Goal: Answer question/provide support

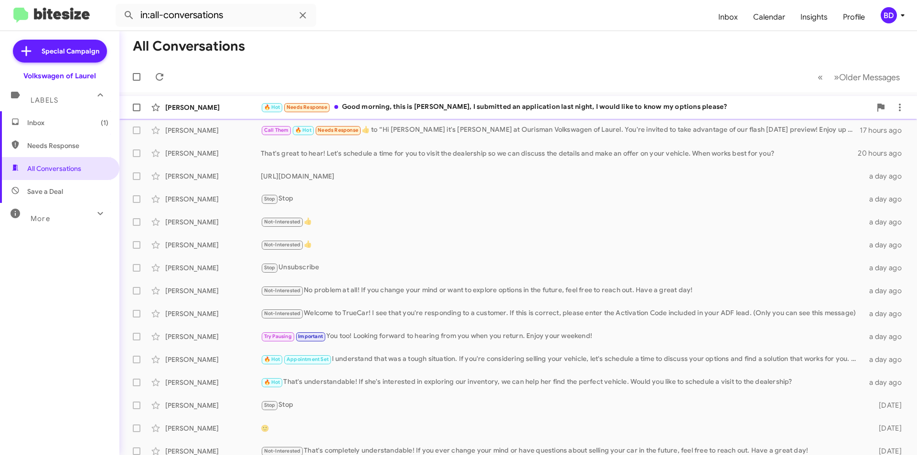
click at [416, 108] on div "🔥 Hot Needs Response Good morning, this is [PERSON_NAME], I submitted an applic…" at bounding box center [566, 107] width 611 height 11
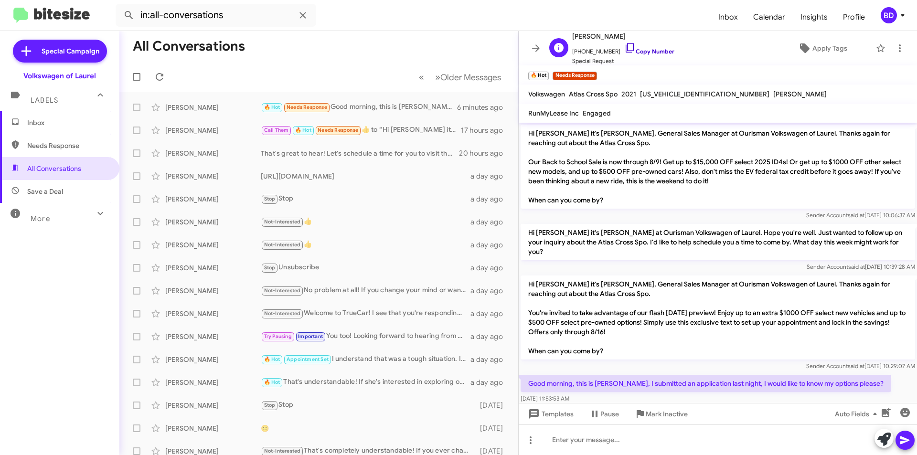
click at [643, 54] on link "Copy Number" at bounding box center [649, 51] width 50 height 7
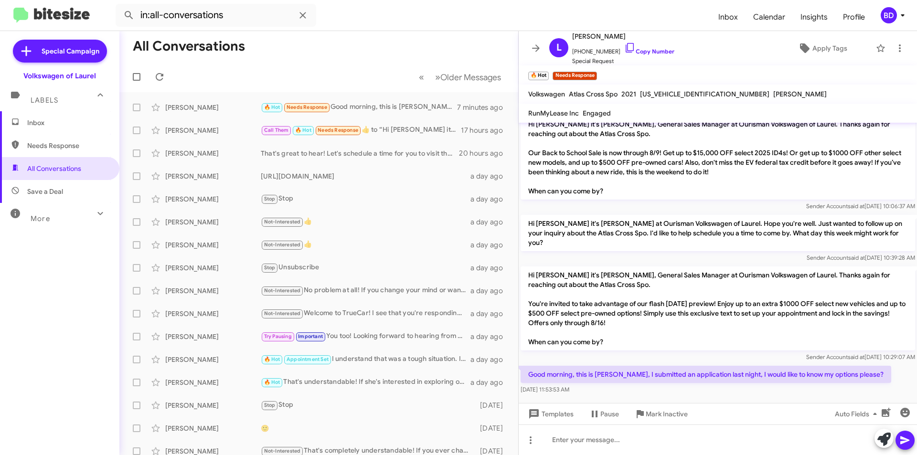
scroll to position [12, 0]
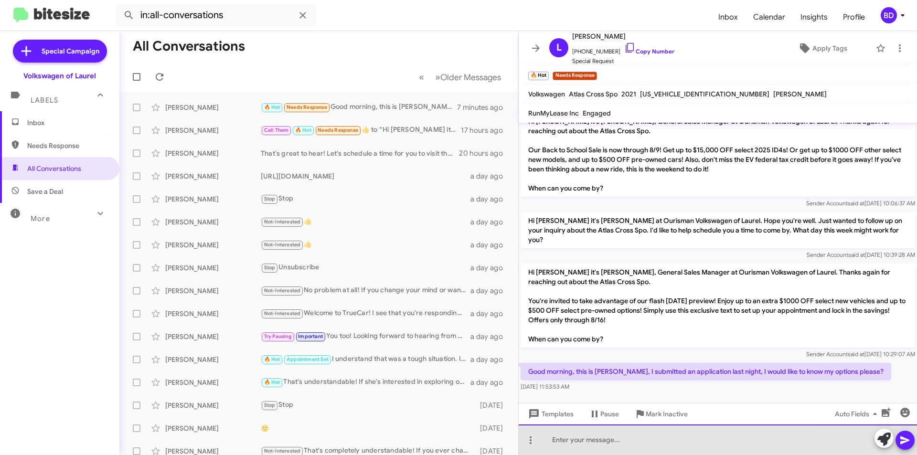
click at [565, 439] on div at bounding box center [718, 440] width 398 height 31
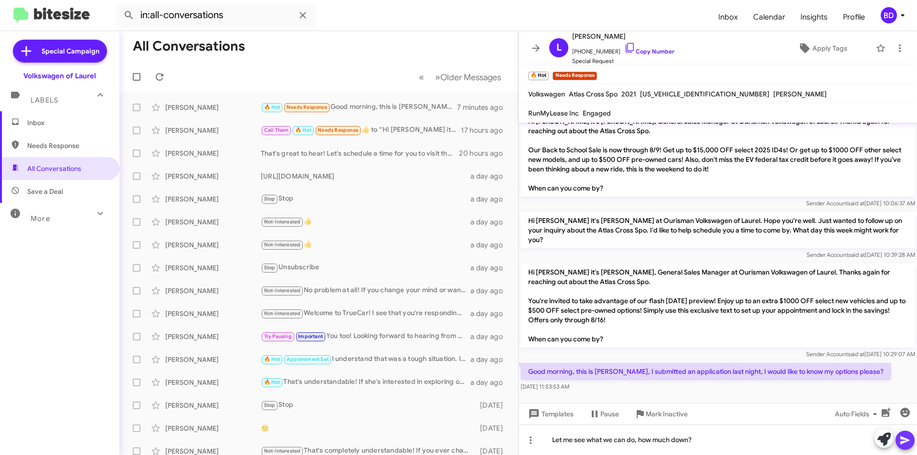
click at [905, 437] on icon at bounding box center [905, 440] width 11 height 11
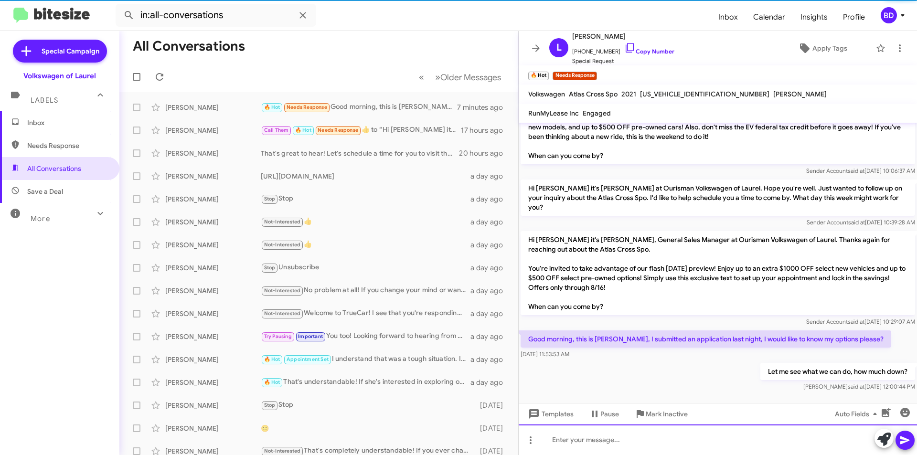
scroll to position [47, 0]
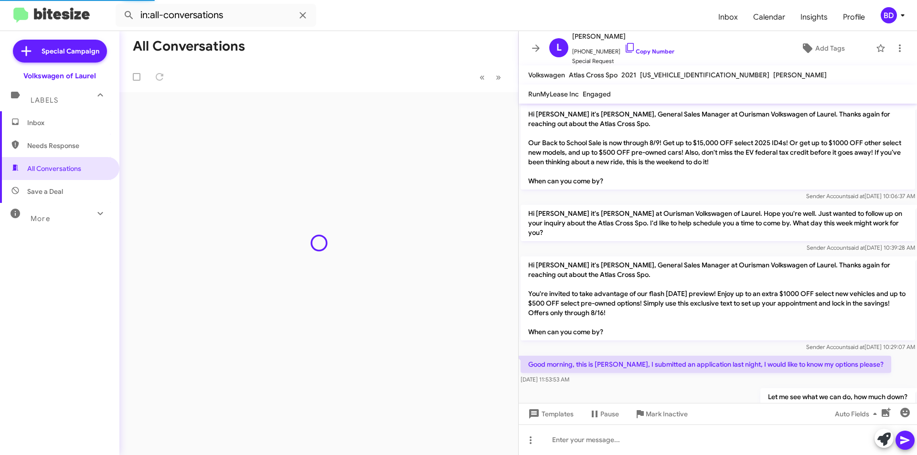
scroll to position [28, 0]
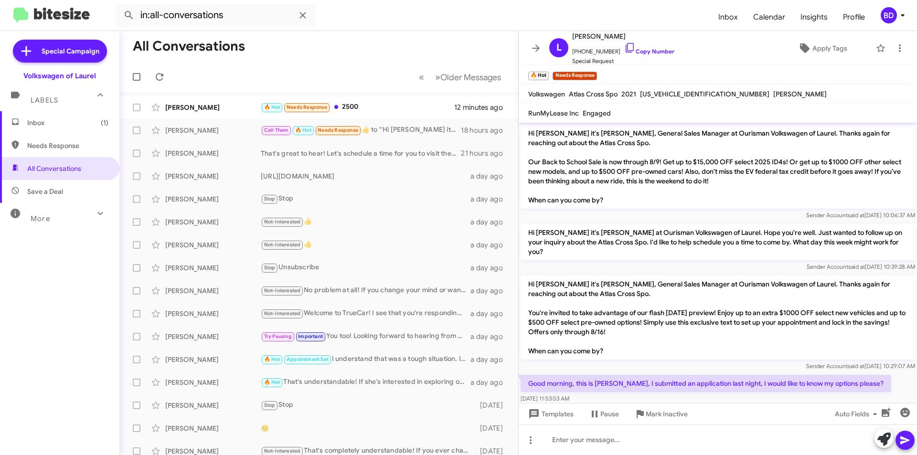
scroll to position [63, 0]
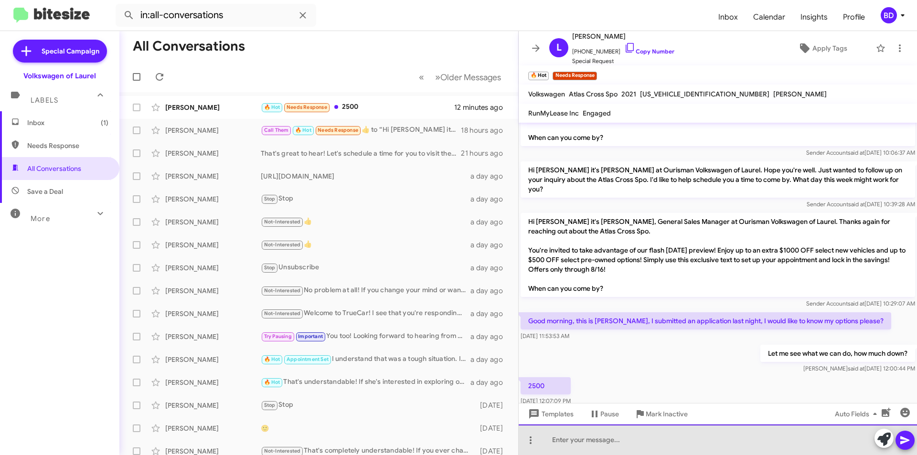
click at [587, 448] on div at bounding box center [718, 440] width 398 height 31
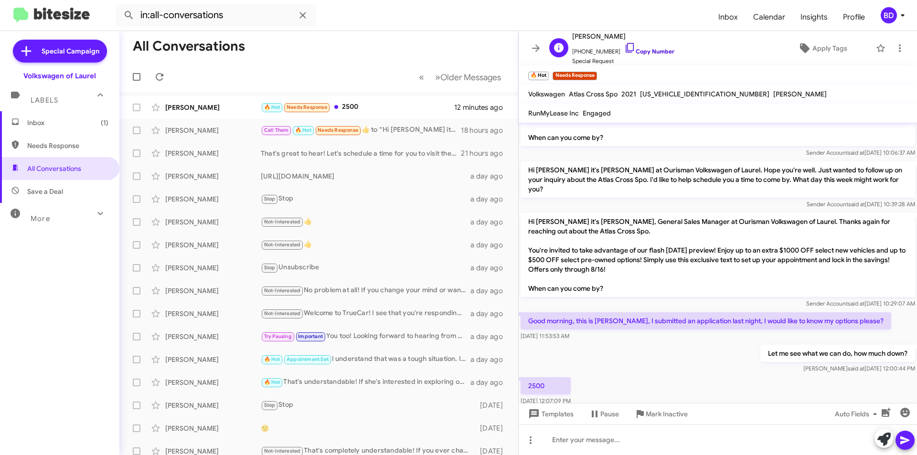
click at [637, 54] on link "Copy Number" at bounding box center [649, 51] width 50 height 7
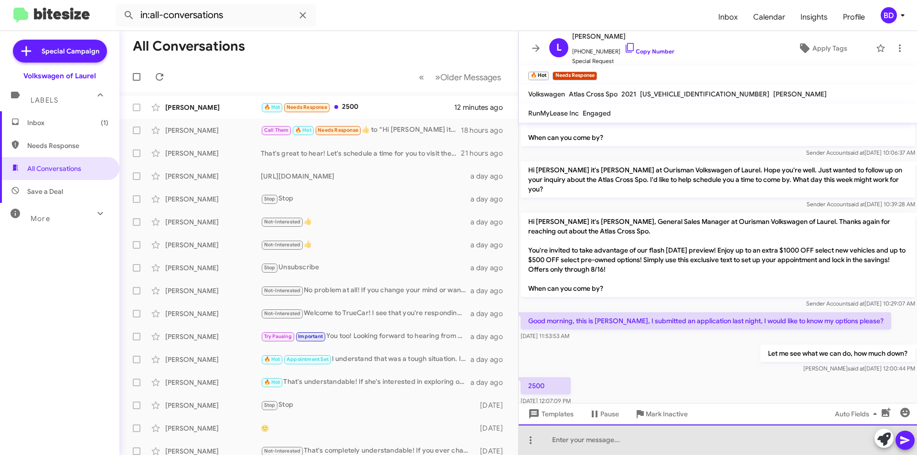
click at [577, 438] on div at bounding box center [718, 440] width 398 height 31
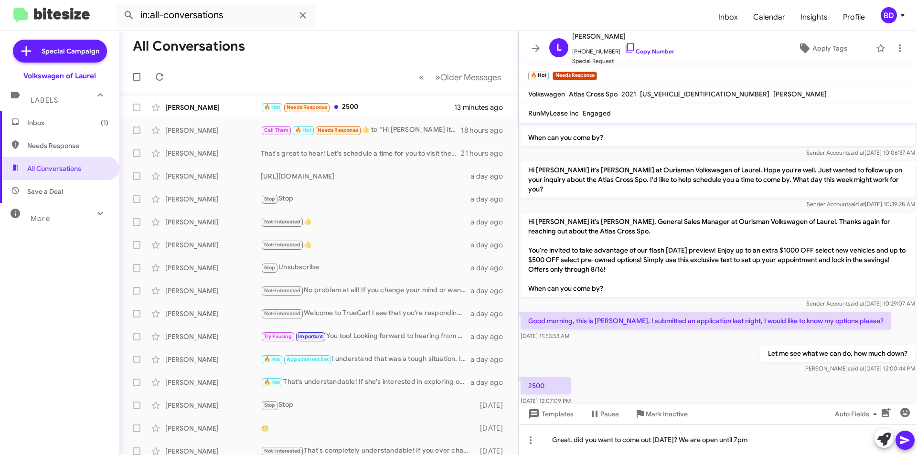
click at [906, 435] on icon at bounding box center [905, 440] width 11 height 11
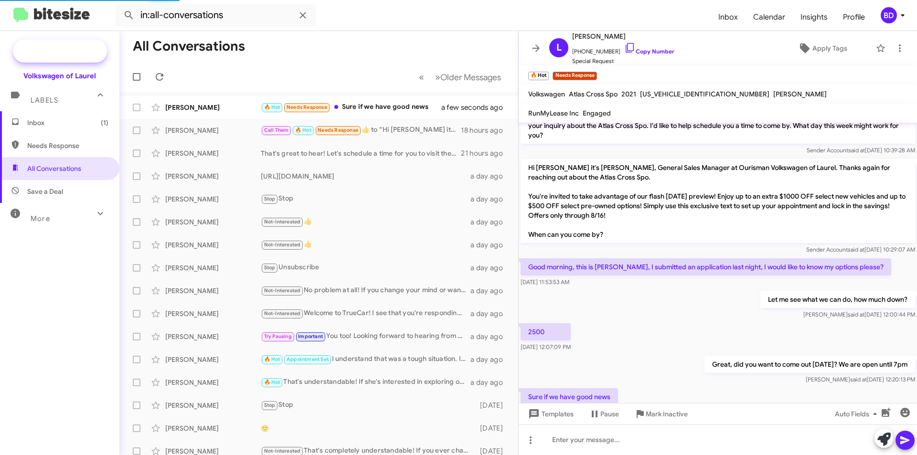
scroll to position [0, 0]
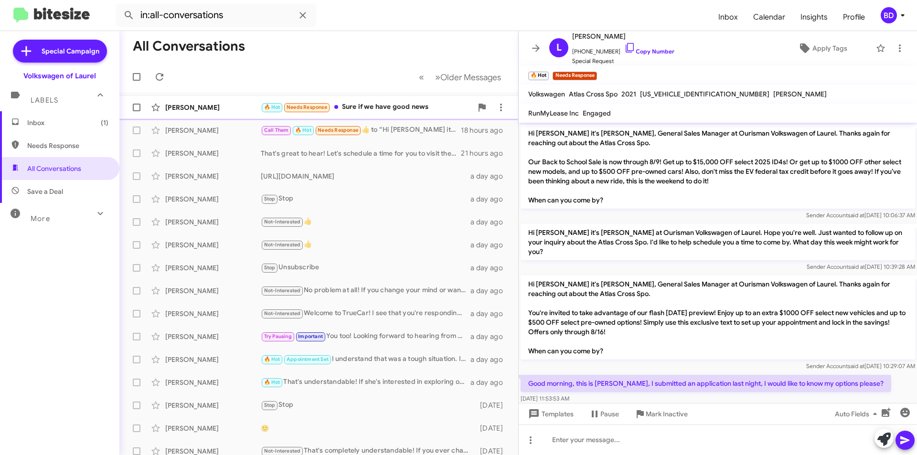
click at [391, 108] on div "🔥 Hot Needs Response Sure if we have good news" at bounding box center [367, 107] width 212 height 11
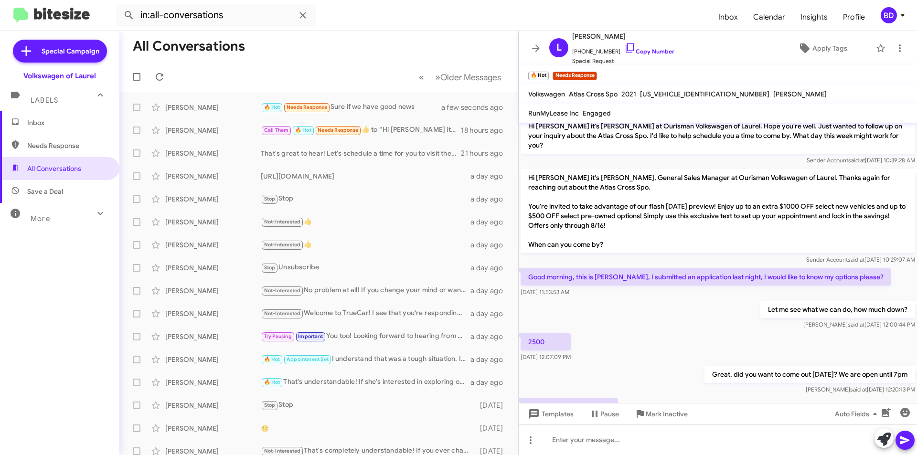
scroll to position [151, 0]
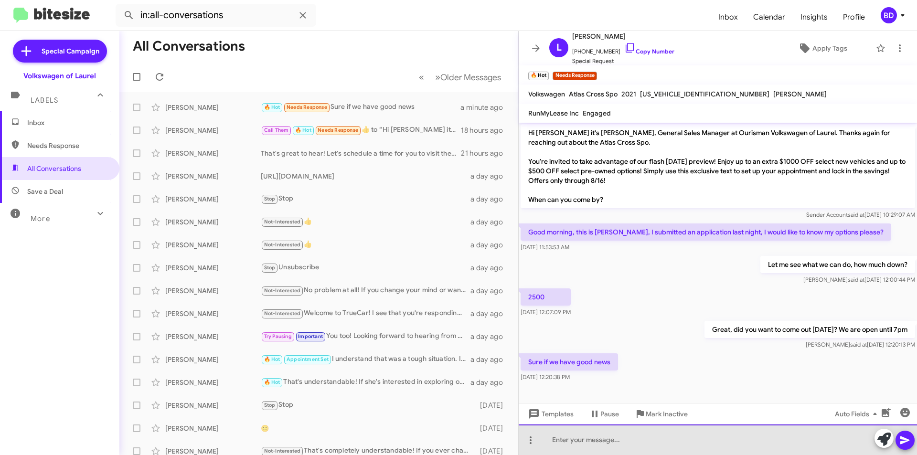
click at [561, 438] on div at bounding box center [718, 440] width 398 height 31
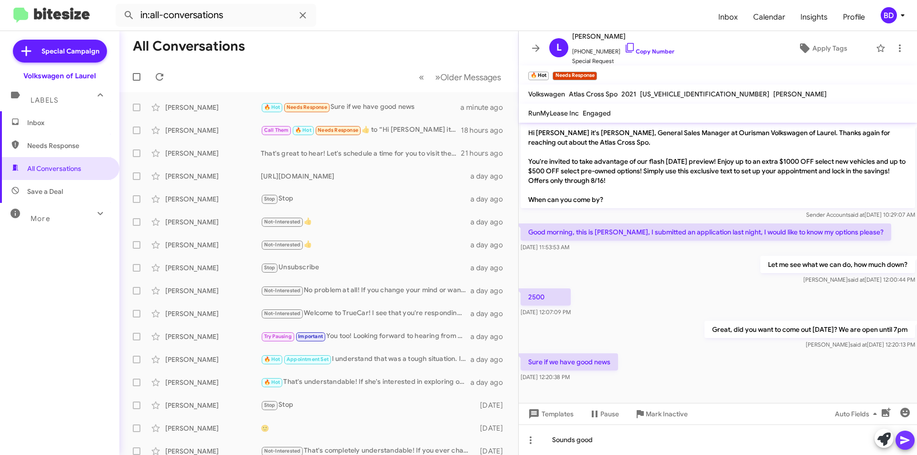
click at [905, 444] on icon at bounding box center [905, 440] width 11 height 11
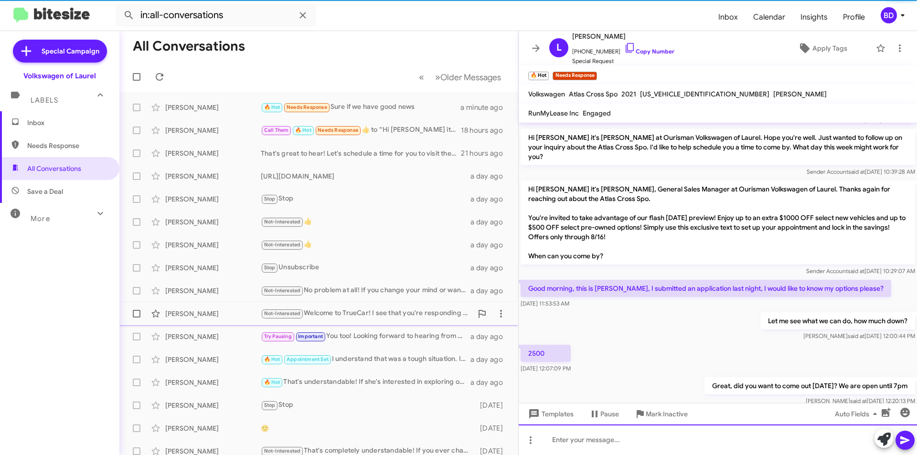
scroll to position [186, 0]
